Goal: Find specific page/section: Find specific page/section

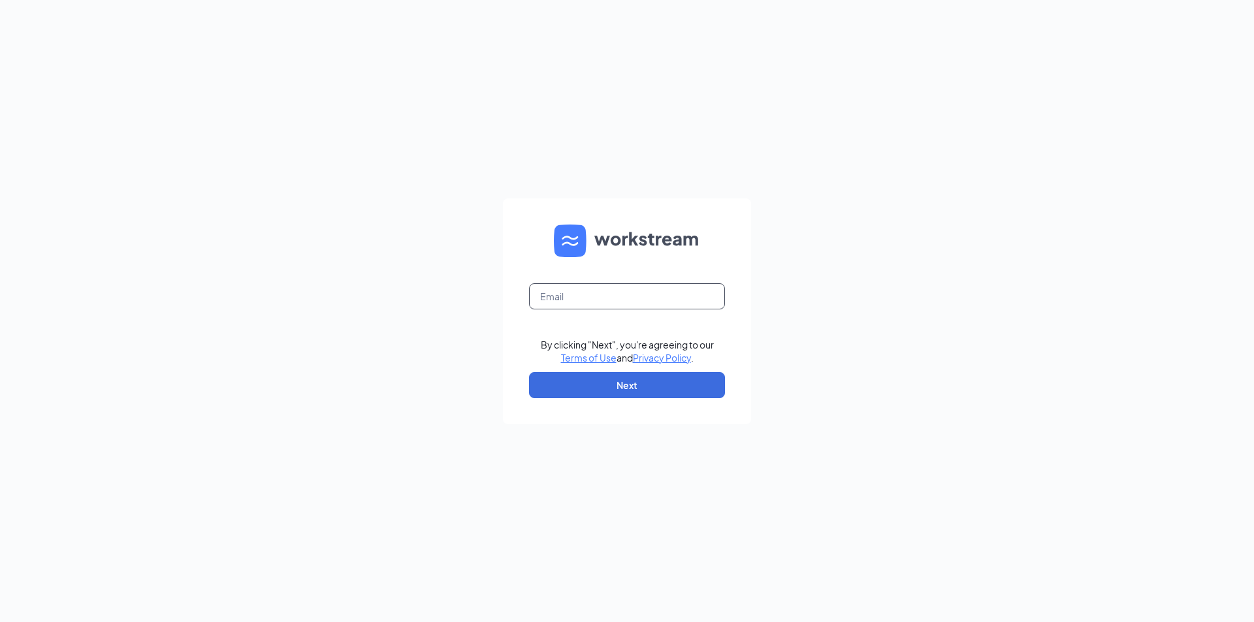
click at [575, 293] on input "text" at bounding box center [627, 296] width 196 height 26
type input "k"
type input "[EMAIL_ADDRESS][DOMAIN_NAME]"
click at [699, 388] on button "Next" at bounding box center [627, 385] width 196 height 26
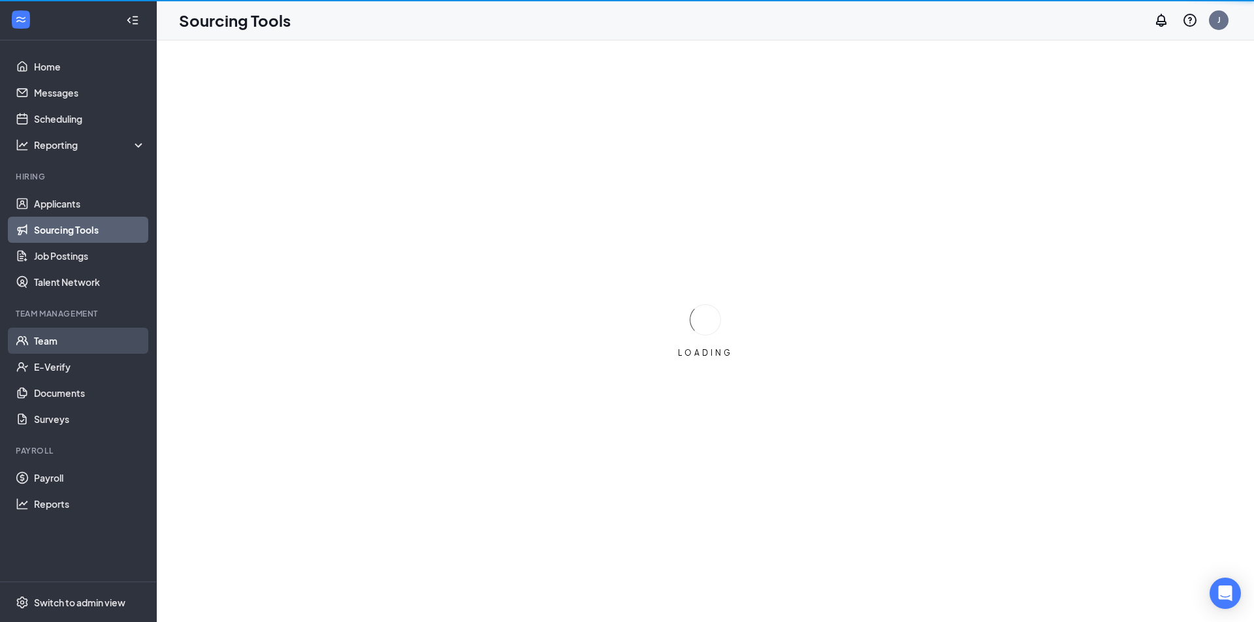
click at [94, 343] on link "Team" at bounding box center [90, 341] width 112 height 26
